Goal: Task Accomplishment & Management: Manage account settings

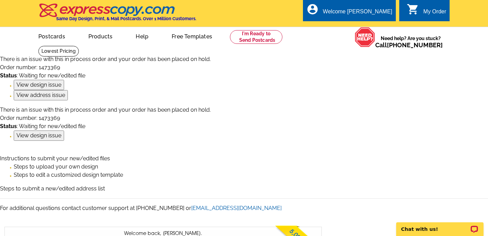
click at [417, 9] on icon "shopping_cart" at bounding box center [412, 9] width 12 height 12
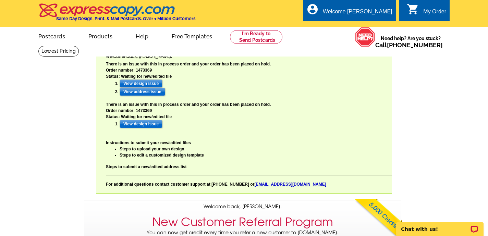
click at [151, 83] on input "View design issue" at bounding box center [141, 83] width 43 height 8
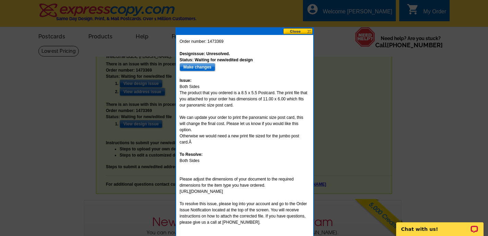
click at [199, 66] on input "Make changes" at bounding box center [197, 67] width 36 height 8
click at [200, 67] on input "Make changes" at bounding box center [197, 67] width 36 height 8
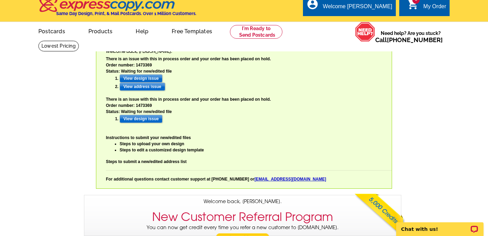
select select "785"
click at [151, 86] on input "View address issue" at bounding box center [143, 87] width 46 height 8
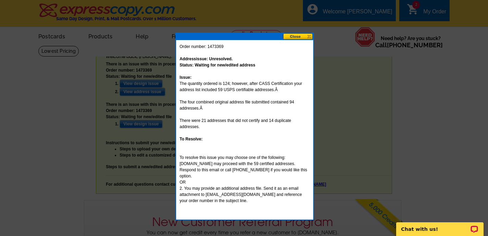
click at [293, 36] on button at bounding box center [298, 36] width 30 height 7
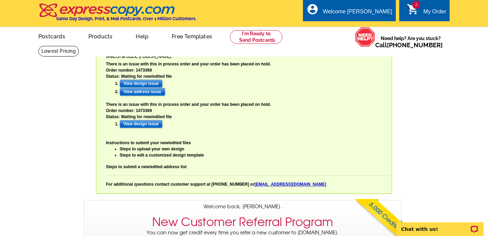
click at [139, 91] on input "View address issue" at bounding box center [143, 92] width 46 height 8
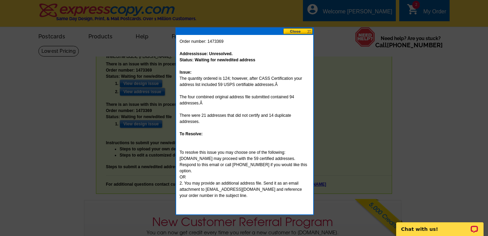
click at [297, 31] on button at bounding box center [298, 31] width 30 height 7
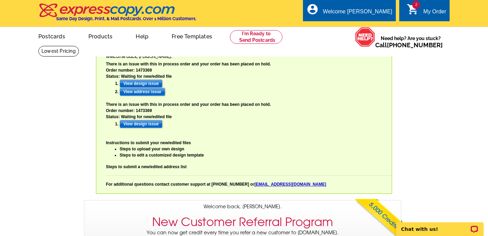
click at [157, 92] on input "View address issue" at bounding box center [143, 92] width 46 height 8
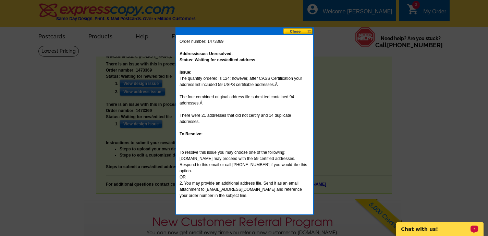
click at [416, 229] on p "Chat with us!" at bounding box center [435, 228] width 68 height 5
click at [416, 227] on p "Chat with us!" at bounding box center [435, 228] width 68 height 5
click at [296, 30] on button at bounding box center [298, 31] width 30 height 7
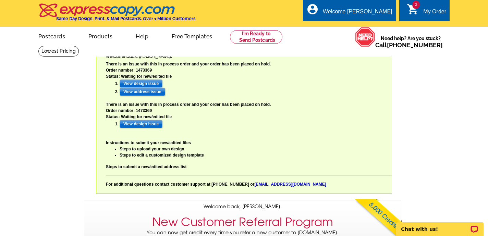
click at [417, 11] on icon "shopping_cart" at bounding box center [412, 9] width 12 height 12
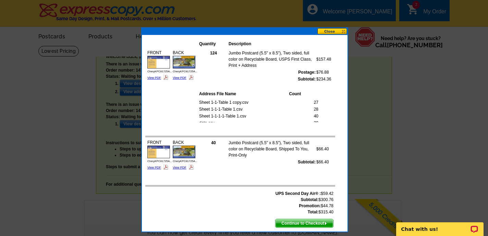
click at [331, 31] on button at bounding box center [332, 31] width 30 height 7
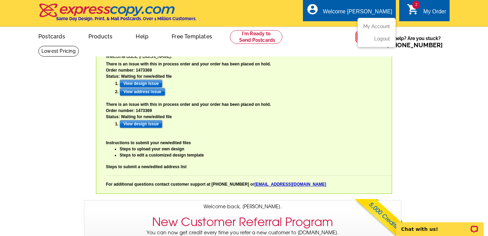
click at [373, 9] on div "Welcome [PERSON_NAME]" at bounding box center [357, 14] width 69 height 10
click at [375, 26] on link "My Account" at bounding box center [374, 26] width 29 height 6
click at [378, 26] on link "My Account" at bounding box center [374, 26] width 29 height 6
click at [367, 23] on ul "My Account Logout" at bounding box center [376, 32] width 38 height 29
click at [239, 53] on div "Welcome back [PERSON_NAME] My Account Logout local_phone Same Day Design, Print…" at bounding box center [244, 120] width 488 height 241
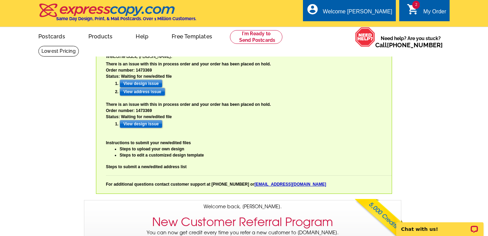
click at [321, 93] on li "View address issue" at bounding box center [256, 92] width 272 height 8
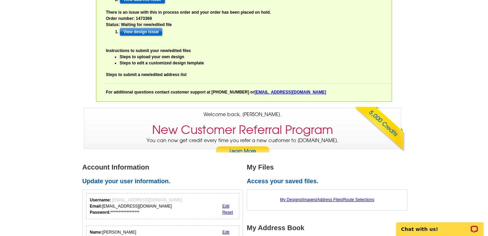
scroll to position [93, 0]
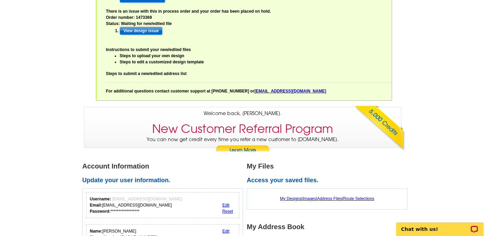
click at [321, 93] on div "There is an issue with this in process order and your order has been placed on …" at bounding box center [249, 31] width 286 height 126
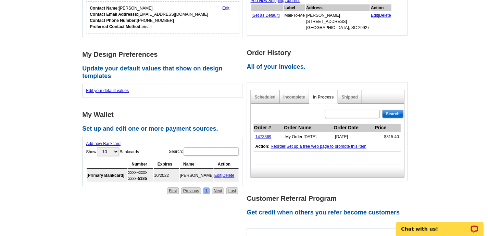
scroll to position [349, 0]
click at [408, 228] on p "Chat with us!" at bounding box center [435, 228] width 68 height 5
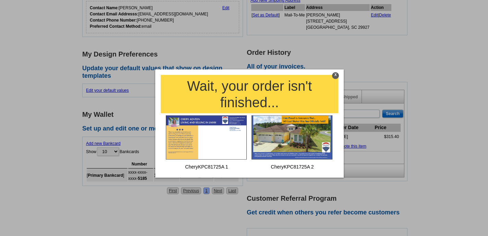
click at [335, 75] on div "X" at bounding box center [335, 75] width 7 height 7
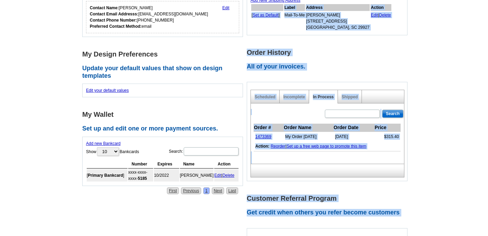
drag, startPoint x: 427, startPoint y: 17, endPoint x: 399, endPoint y: 16, distance: 28.1
click at [399, 16] on main "**********" at bounding box center [244, 144] width 488 height 497
click at [399, 16] on div "Add New Shipping Address Label Address Action [ Set as Default ] Mail-To-Me Che…" at bounding box center [327, 14] width 161 height 42
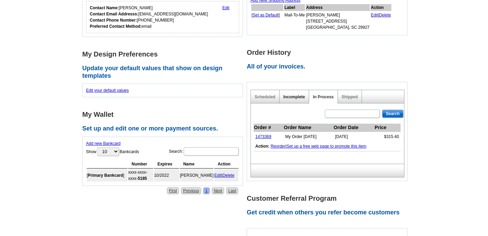
click at [292, 97] on link "Incomplete" at bounding box center [294, 97] width 22 height 5
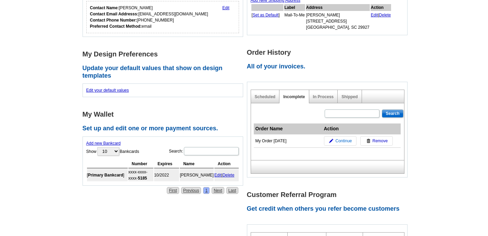
click at [338, 141] on span "Continue" at bounding box center [343, 141] width 16 height 6
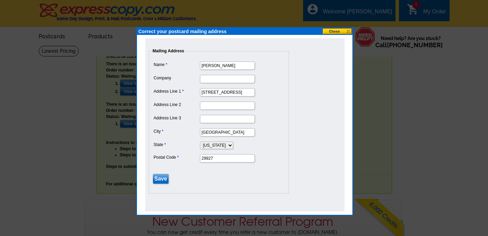
click at [336, 31] on button at bounding box center [337, 31] width 30 height 7
